Goal: Communication & Community: Answer question/provide support

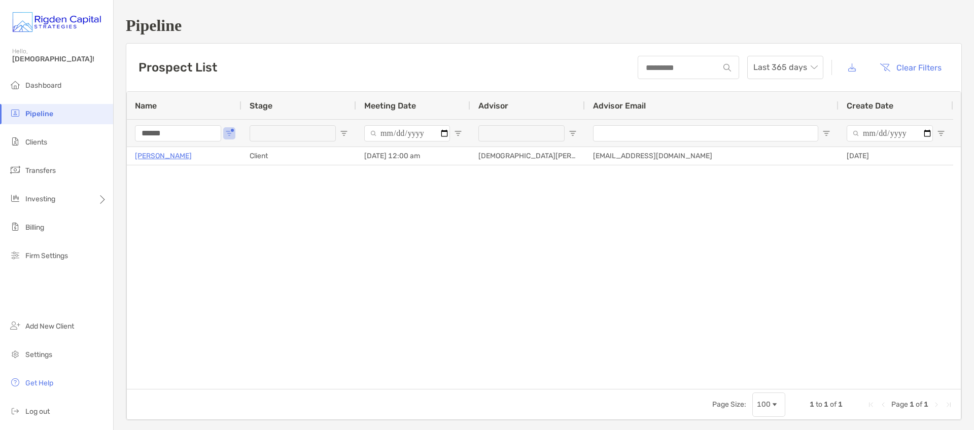
drag, startPoint x: 191, startPoint y: 136, endPoint x: 118, endPoint y: 134, distance: 73.5
click at [125, 133] on div "Pipeline Prospect List Last 365 days Clear Filters 1 to 1 of 1 Name Stage Meeti…" at bounding box center [544, 218] width 860 height 437
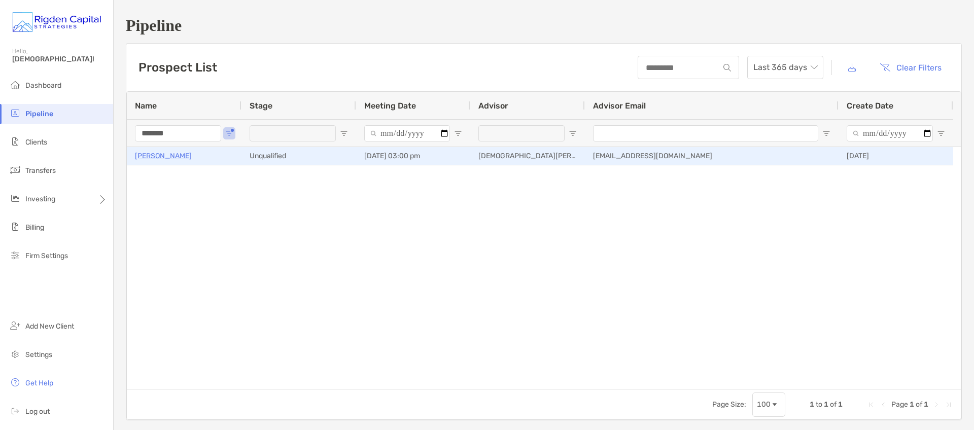
type input "*******"
click at [184, 158] on p "[PERSON_NAME]" at bounding box center [163, 156] width 57 height 13
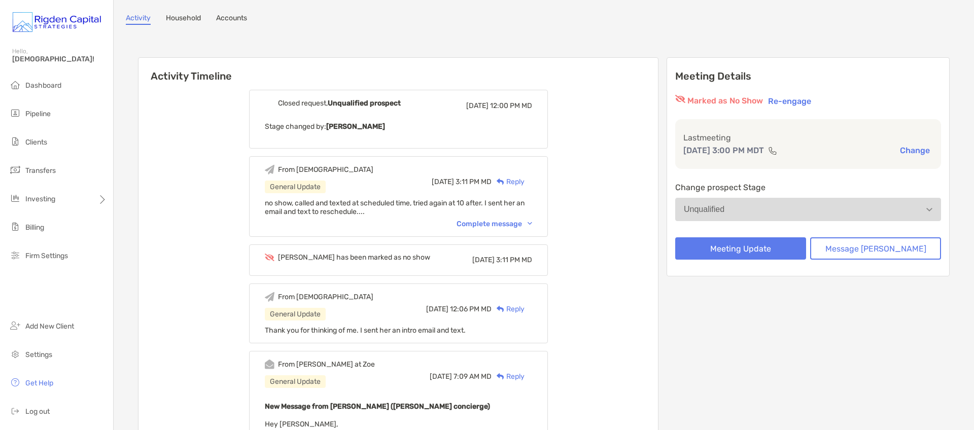
scroll to position [69, 0]
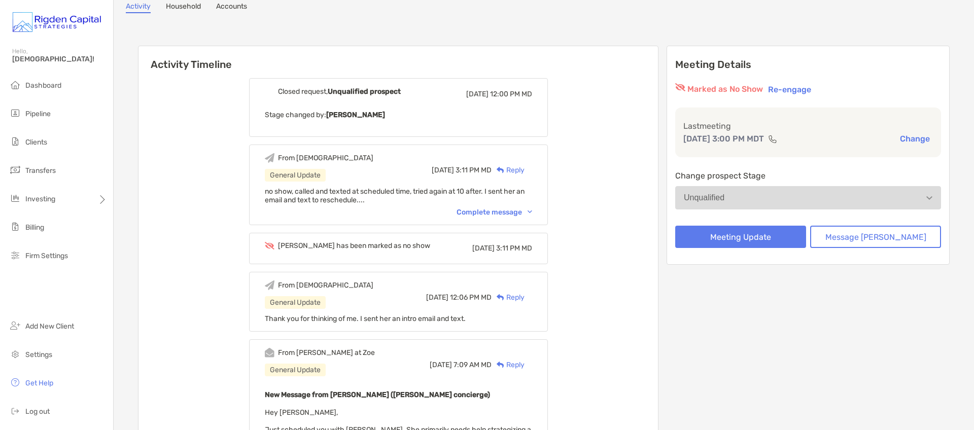
click at [524, 170] on div "Reply" at bounding box center [507, 170] width 33 height 11
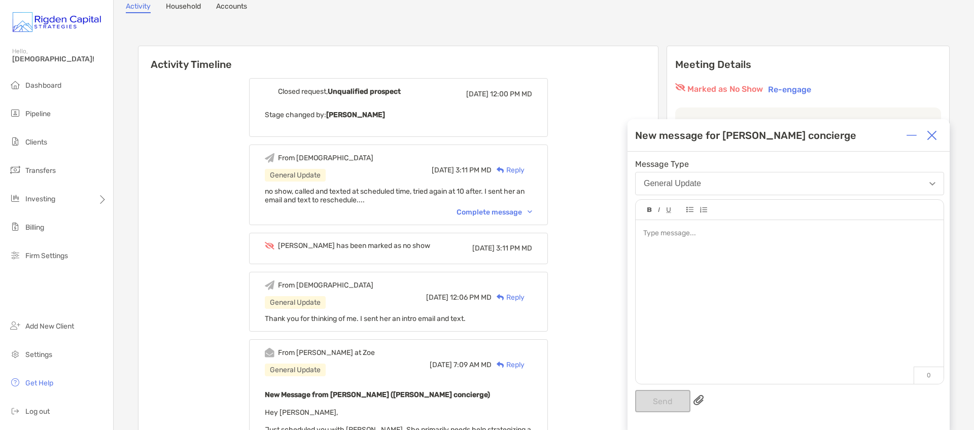
click at [665, 237] on div at bounding box center [789, 233] width 292 height 11
click at [680, 399] on button "Send" at bounding box center [662, 401] width 55 height 22
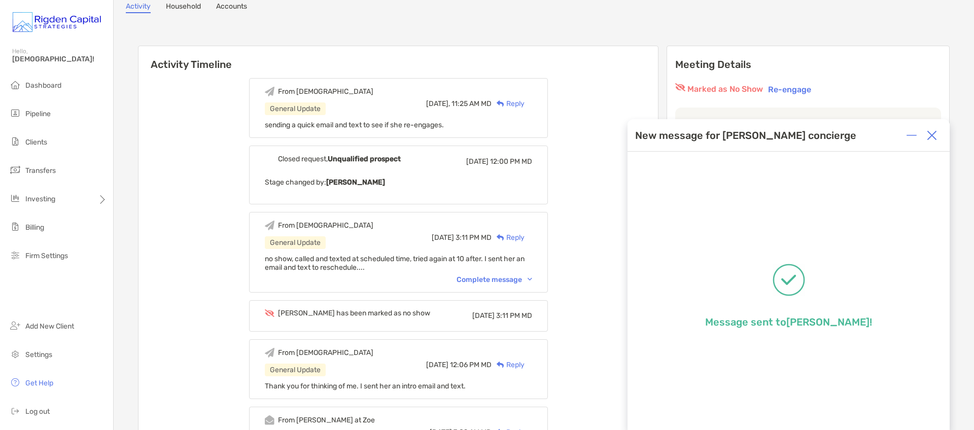
click at [934, 134] on img at bounding box center [932, 135] width 10 height 10
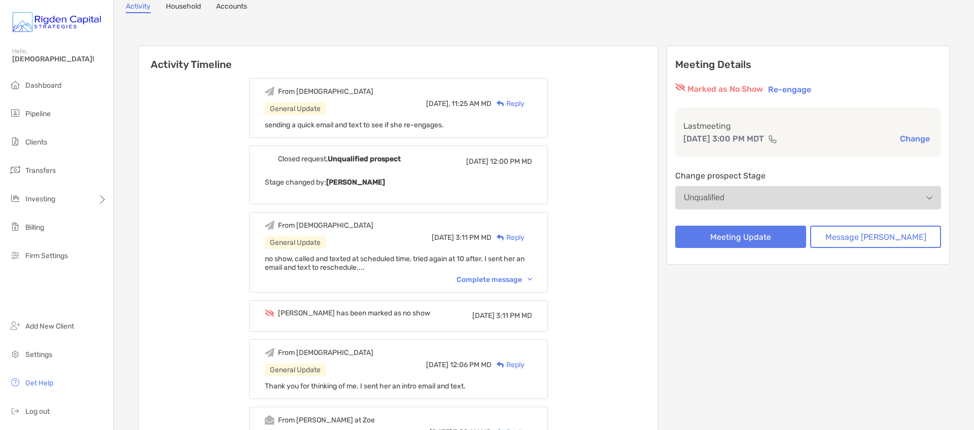
click at [658, 68] on h6 "Activity Timeline" at bounding box center [397, 58] width 519 height 24
